Goal: Information Seeking & Learning: Learn about a topic

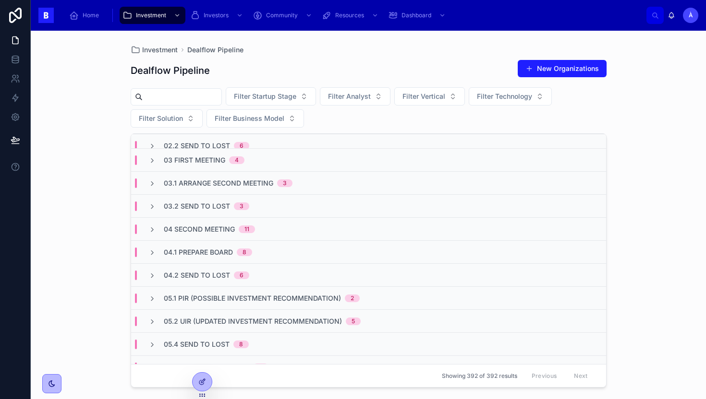
scroll to position [173, 0]
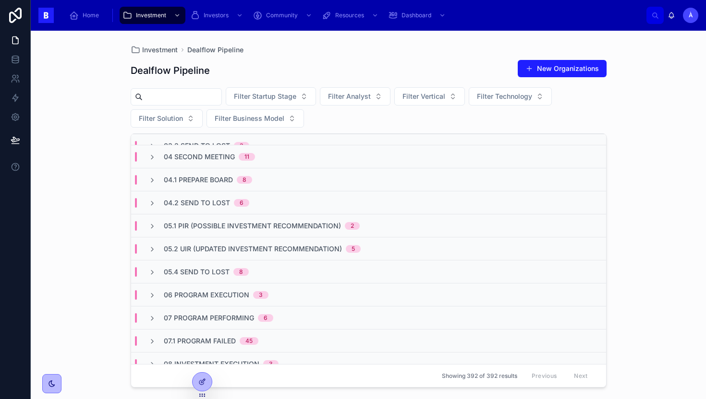
click at [212, 175] on span "04.1 Prepare Board" at bounding box center [198, 180] width 69 height 10
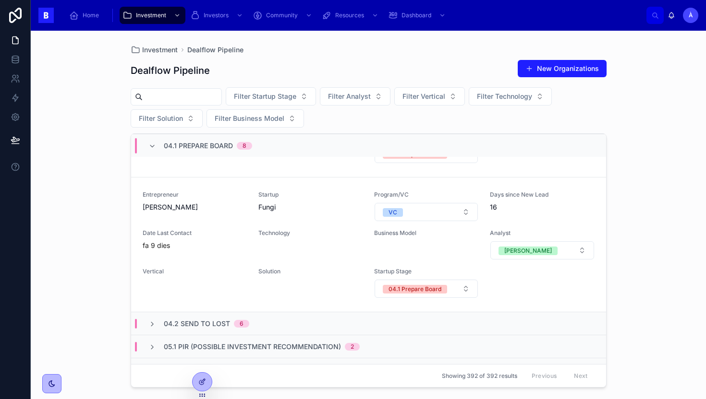
scroll to position [1164, 0]
click at [159, 142] on div "04.1 Prepare Board 8" at bounding box center [200, 145] width 104 height 15
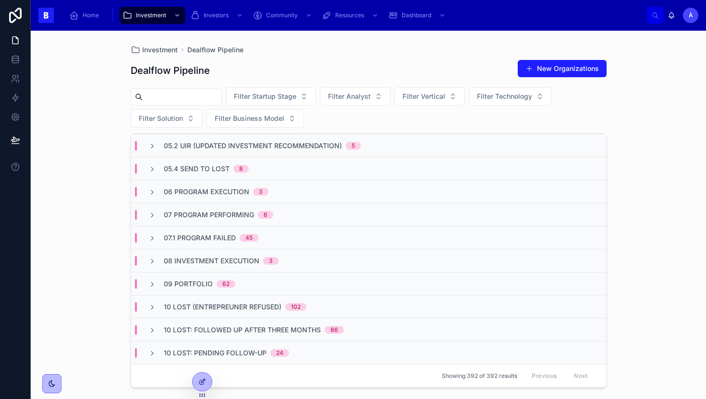
scroll to position [0, 0]
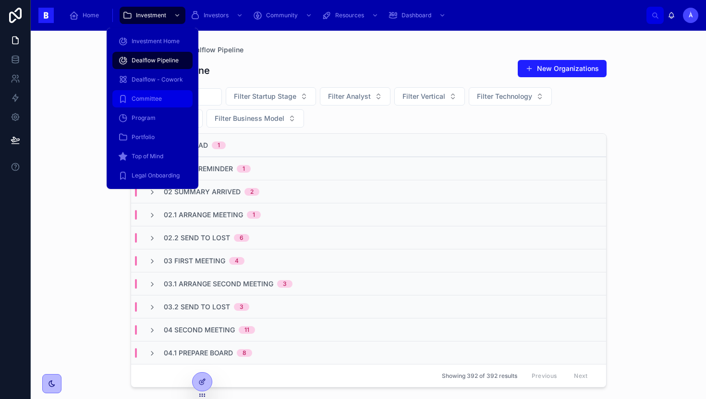
click at [147, 97] on span "Committee" at bounding box center [147, 99] width 30 height 8
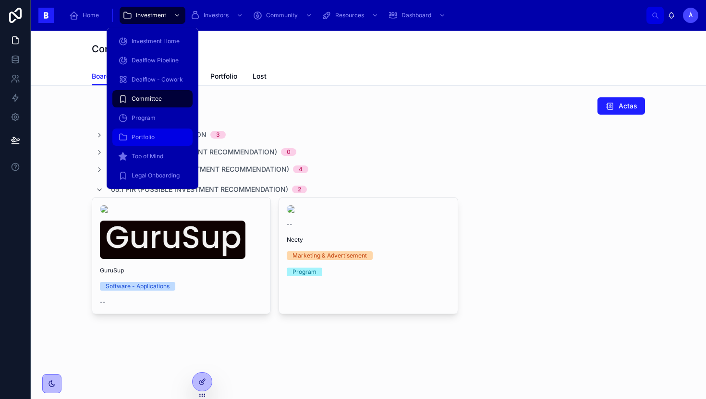
click at [146, 138] on span "Portfolio" at bounding box center [143, 137] width 23 height 8
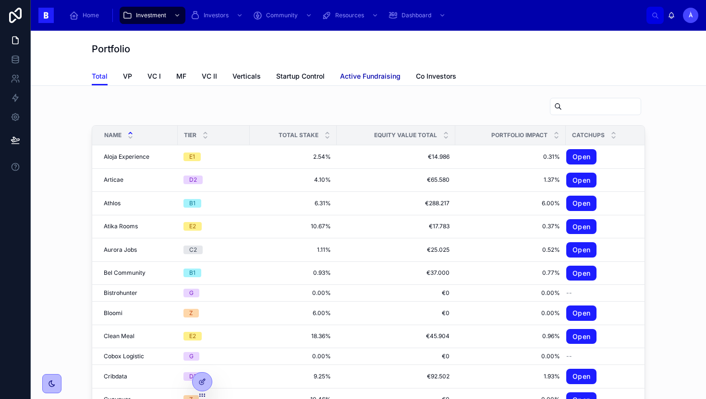
click at [368, 80] on span "Active Fundraising" at bounding box center [370, 77] width 60 height 10
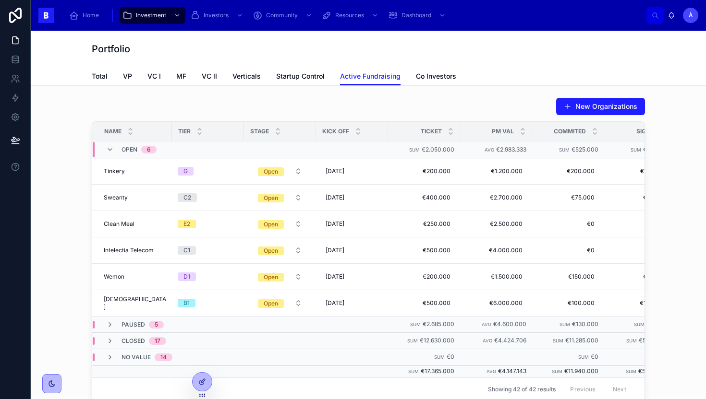
click at [407, 97] on div "New Organizations" at bounding box center [368, 106] width 553 height 18
click at [437, 80] on span "Co Investors" at bounding box center [436, 77] width 40 height 10
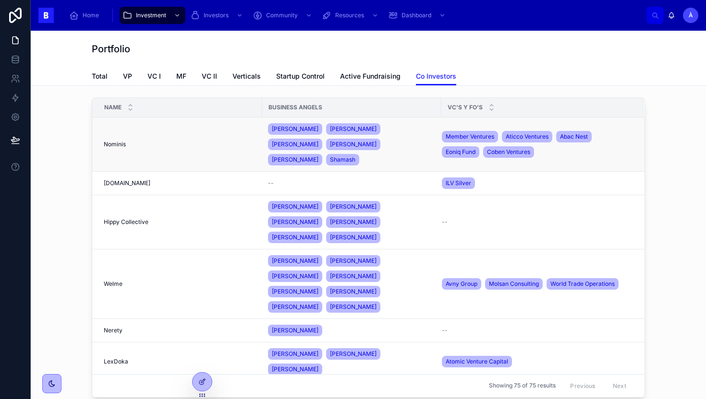
click at [238, 143] on td "Nominis Nominis" at bounding box center [177, 145] width 170 height 54
click at [209, 142] on td "Nominis Nominis" at bounding box center [177, 145] width 170 height 54
click at [120, 141] on span "Nominis" at bounding box center [115, 145] width 22 height 8
click at [426, 138] on div "[PERSON_NAME] [PERSON_NAME] [PERSON_NAME] [PERSON_NAME]" at bounding box center [352, 144] width 168 height 46
click at [446, 200] on td "--" at bounding box center [542, 222] width 202 height 54
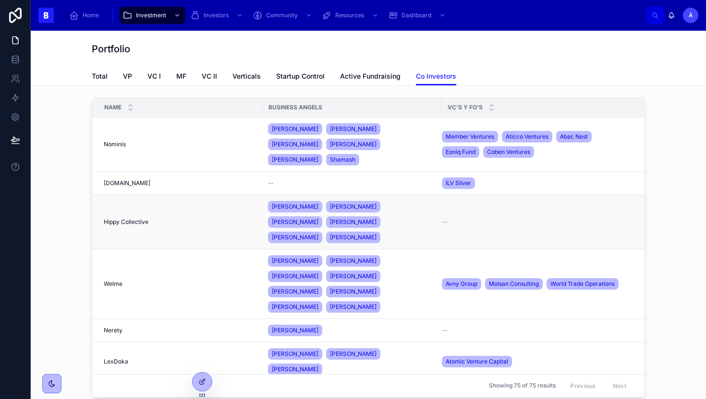
click at [246, 199] on td "Hippy Collective Hippy Collective" at bounding box center [177, 222] width 170 height 54
click at [207, 218] on div "Hippy Collective Hippy Collective" at bounding box center [180, 222] width 153 height 8
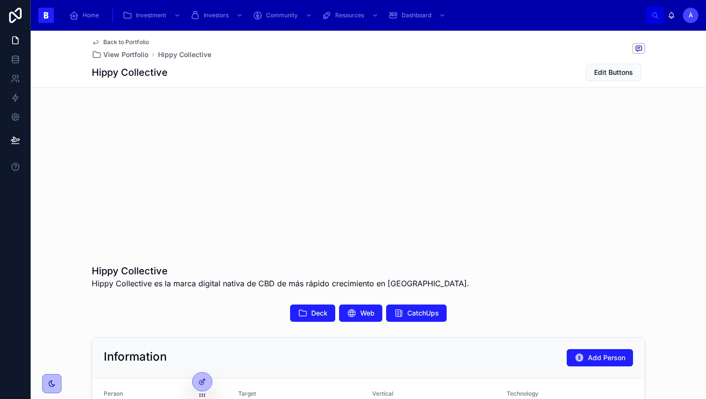
click at [403, 58] on div "Back to Portfolio View Portfolio Hippy Collective" at bounding box center [368, 48] width 553 height 21
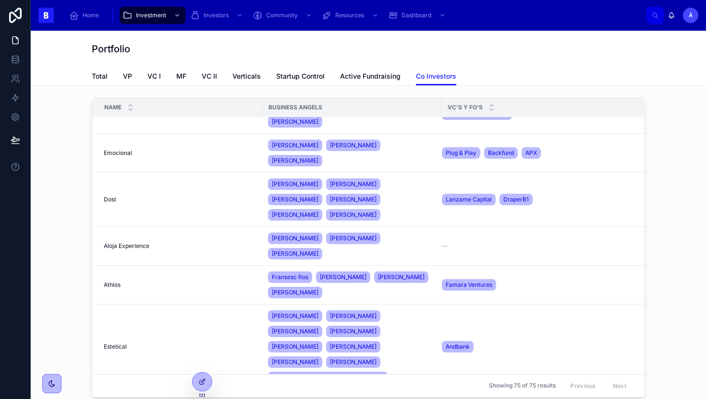
scroll to position [250, 0]
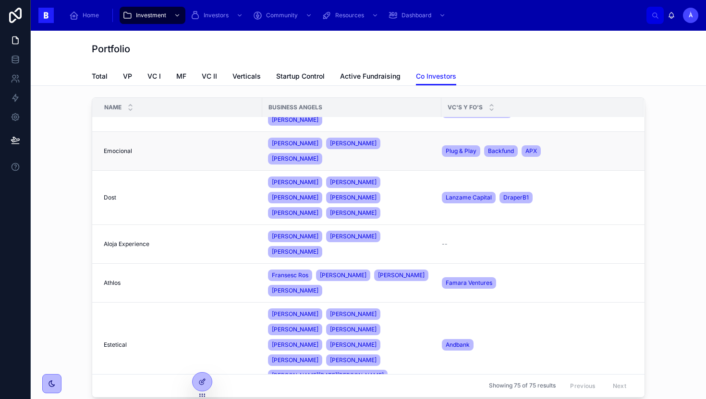
click at [236, 147] on div "Emocional Emocional" at bounding box center [180, 151] width 153 height 8
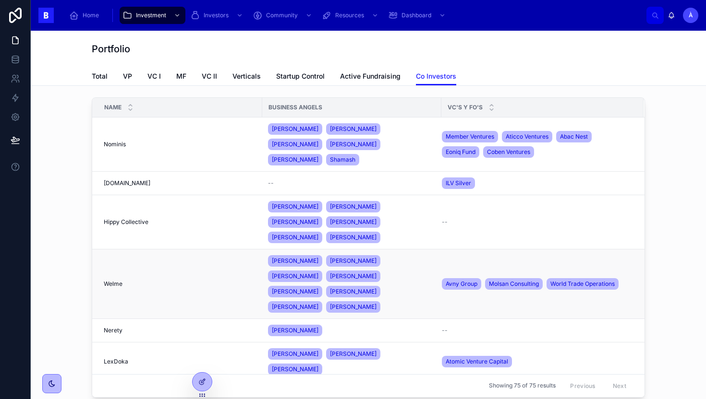
click at [205, 280] on div "Welme Welme" at bounding box center [180, 284] width 153 height 8
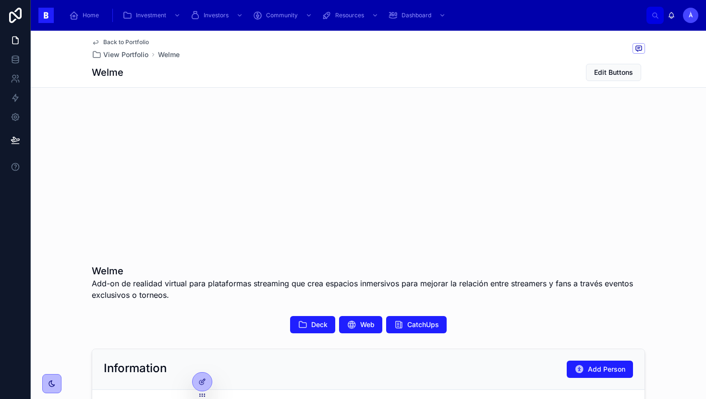
click at [322, 86] on div "Back to Portfolio View Portfolio Welme Welme Edit Buttons" at bounding box center [368, 59] width 553 height 57
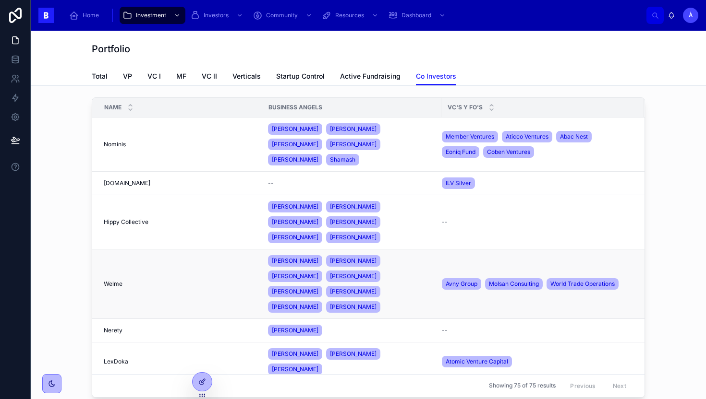
click at [410, 278] on div "[PERSON_NAME] [PERSON_NAME] [PERSON_NAME] [PERSON_NAME] [PERSON_NAME] Dor [PERS…" at bounding box center [352, 284] width 168 height 61
click at [273, 75] on div "Total VP VC I MF VC II Verticals Startup Control Active Fundraising Co Investors" at bounding box center [368, 76] width 553 height 18
click at [373, 72] on span "Active Fundraising" at bounding box center [370, 77] width 60 height 10
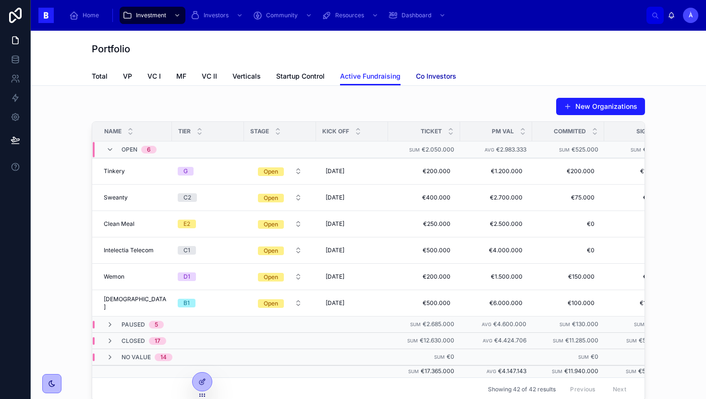
click at [434, 72] on span "Co Investors" at bounding box center [436, 77] width 40 height 10
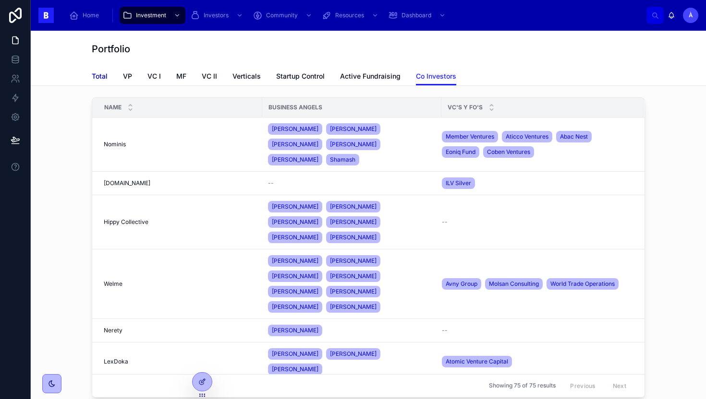
click at [101, 73] on span "Total" at bounding box center [100, 77] width 16 height 10
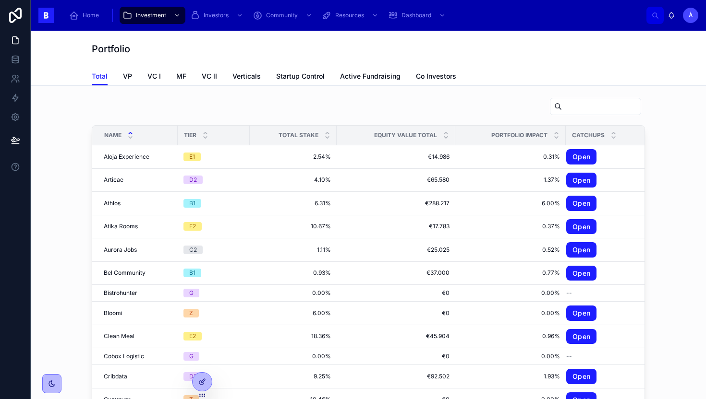
click at [228, 56] on div "Portfolio" at bounding box center [368, 49] width 553 height 36
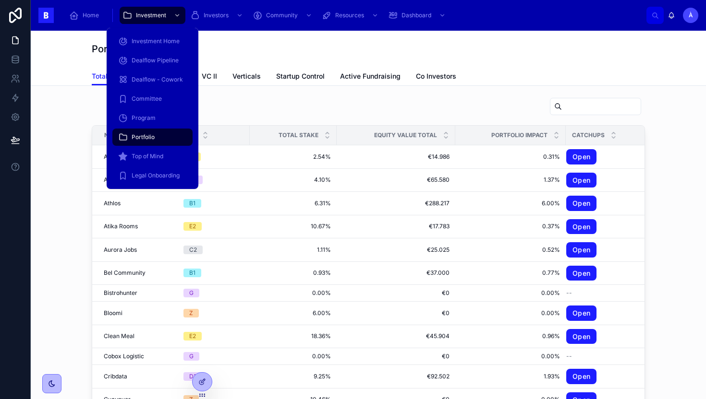
click at [204, 25] on div "Home Investment Investors Community Resources Dashboard" at bounding box center [353, 15] width 585 height 21
click at [143, 61] on span "Dealflow Pipeline" at bounding box center [155, 61] width 47 height 8
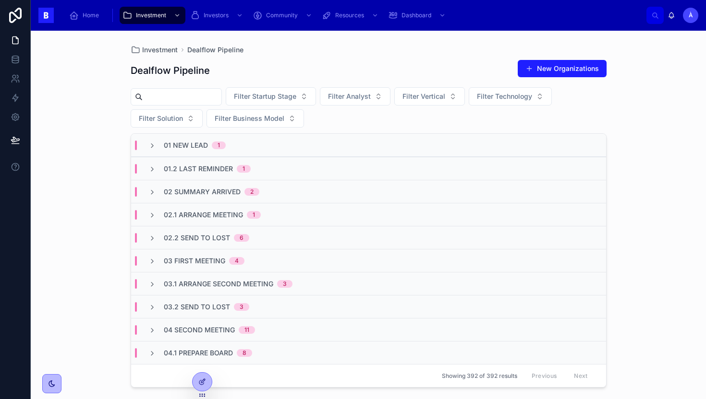
click at [211, 192] on span "02 Summary Arrived" at bounding box center [202, 192] width 77 height 10
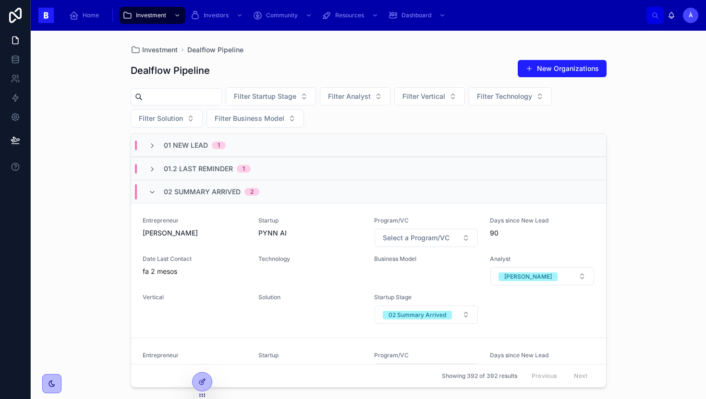
click at [211, 192] on span "02 Summary Arrived" at bounding box center [202, 192] width 77 height 10
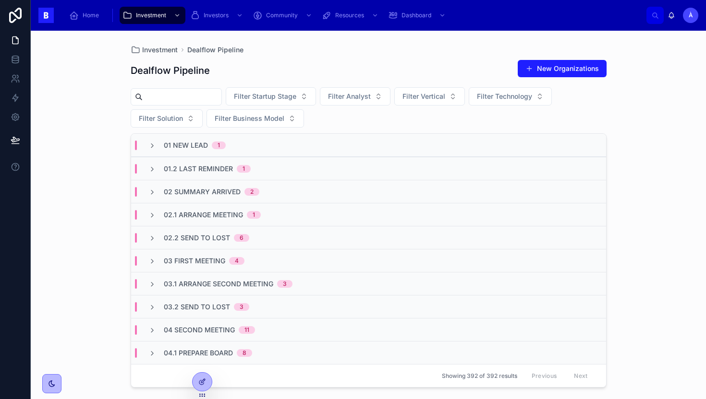
click at [204, 215] on span "02.1 Arrange Meeting" at bounding box center [203, 215] width 79 height 10
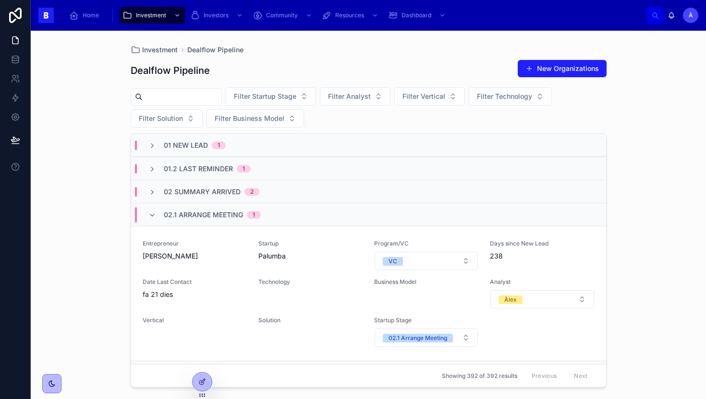
click at [204, 215] on span "02.1 Arrange Meeting" at bounding box center [203, 215] width 79 height 10
